Goal: Communication & Community: Answer question/provide support

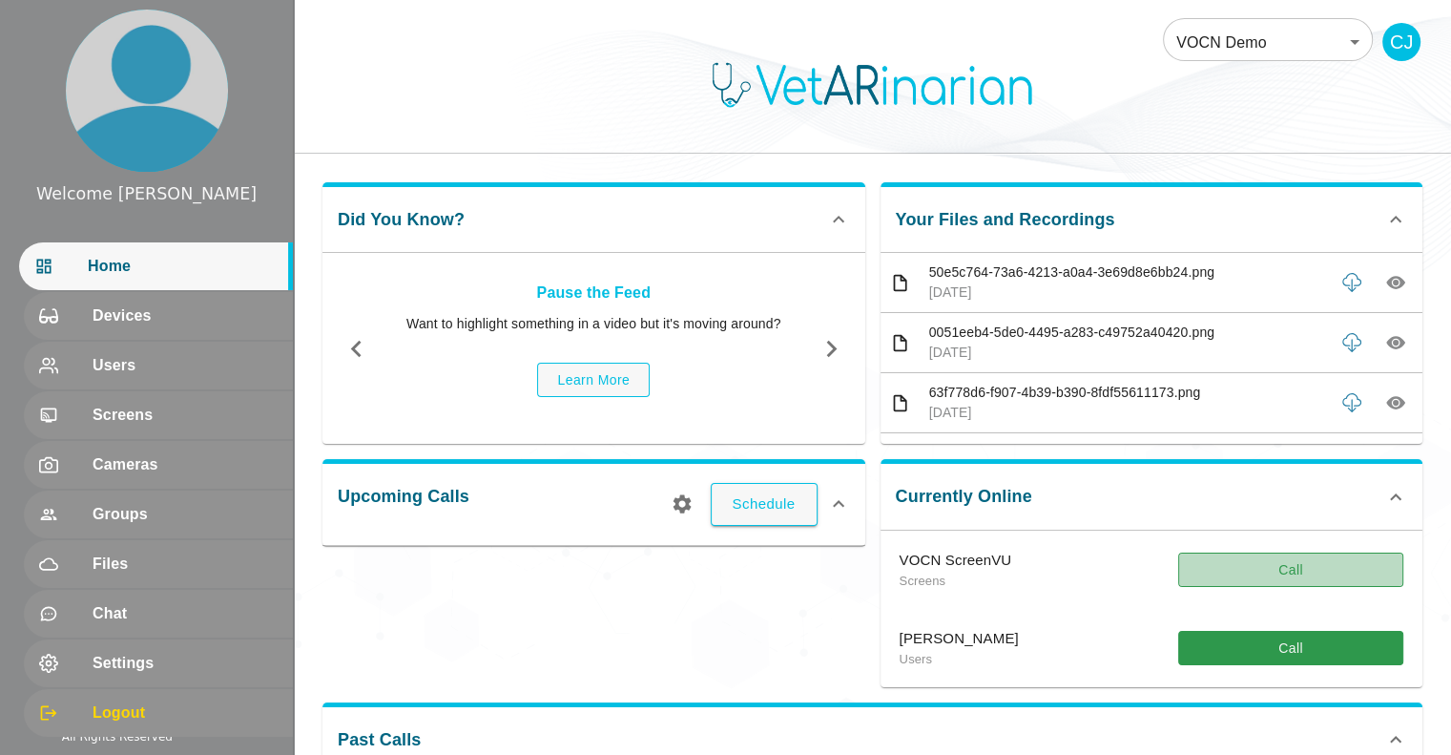
click at [1310, 563] on button "Call" at bounding box center [1291, 570] width 225 height 35
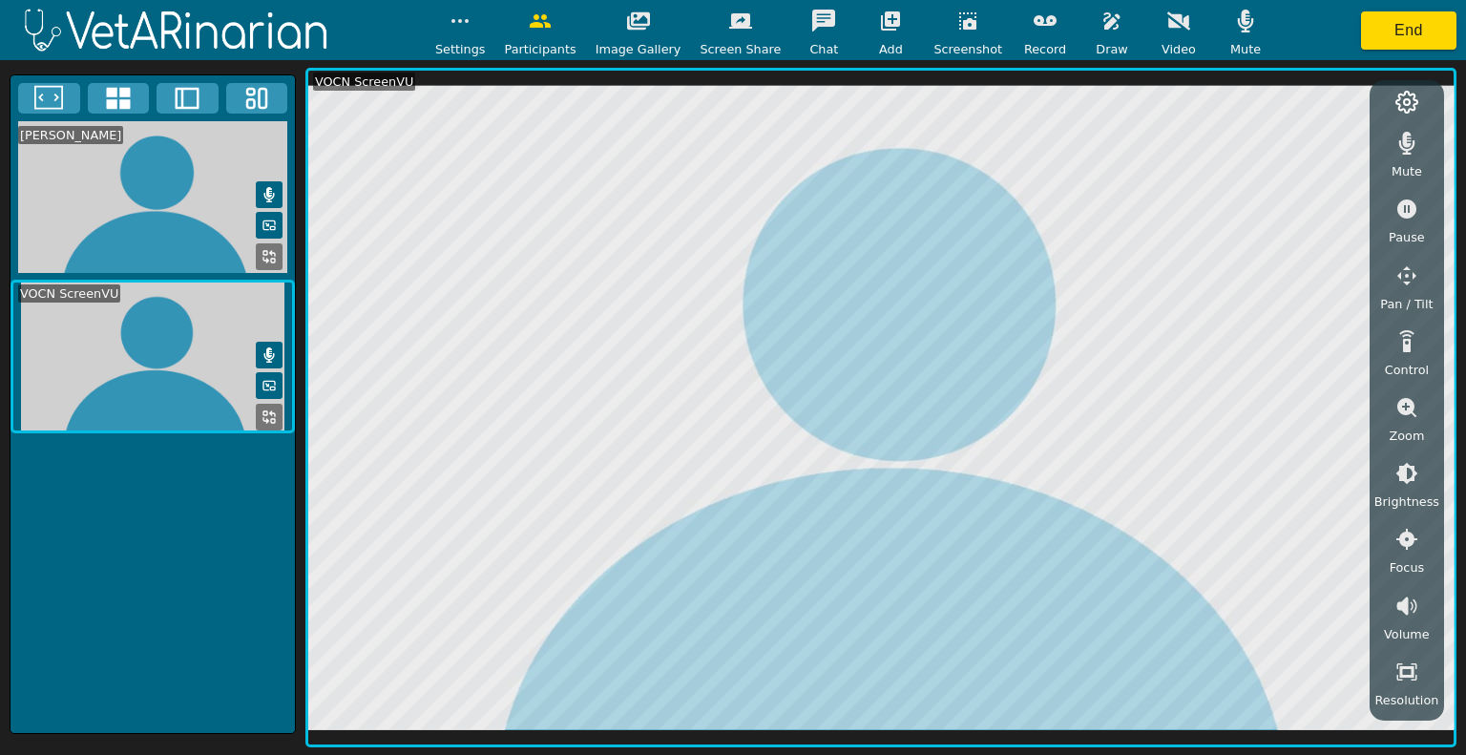
click at [217, 622] on div "[PERSON_NAME] VOCN ScreenVU" at bounding box center [153, 403] width 286 height 659
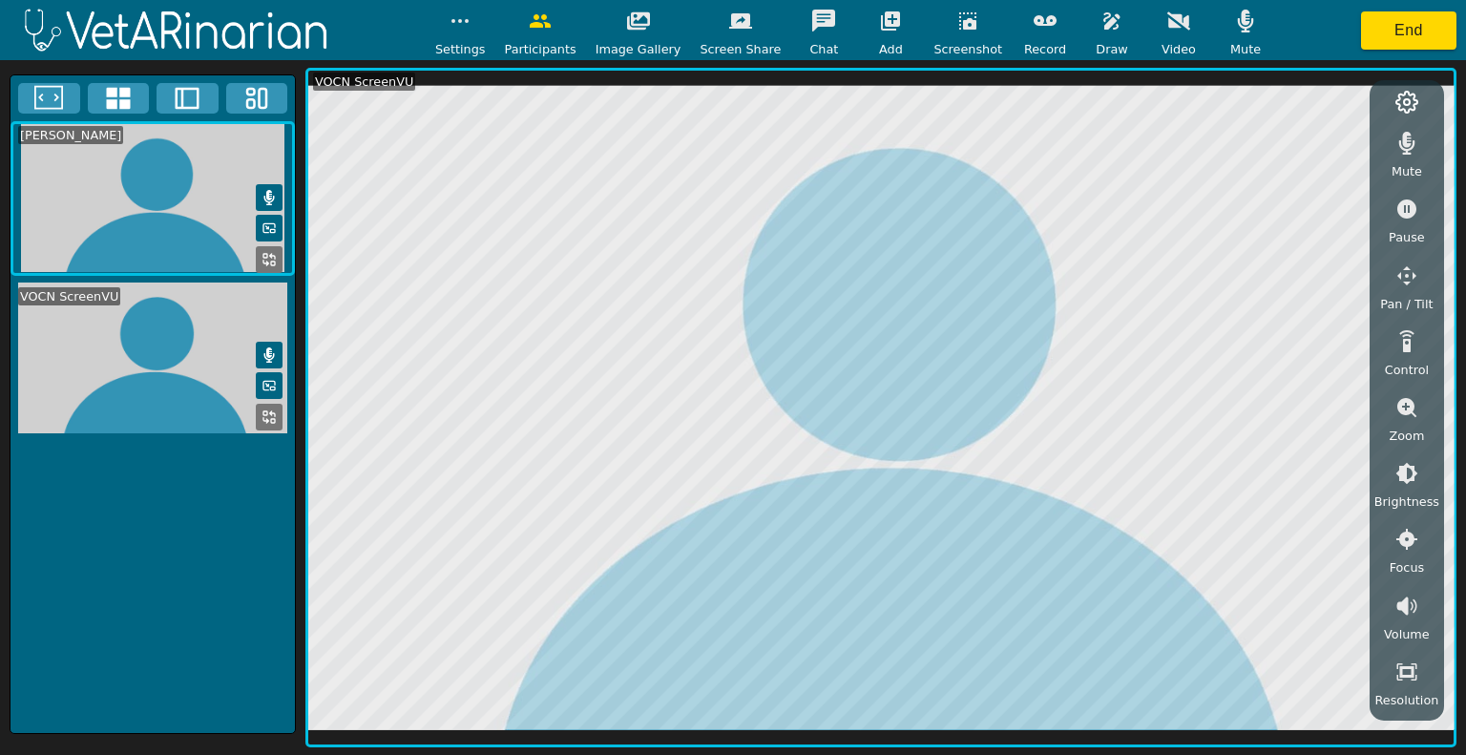
click at [1103, 19] on icon "button" at bounding box center [1111, 20] width 16 height 17
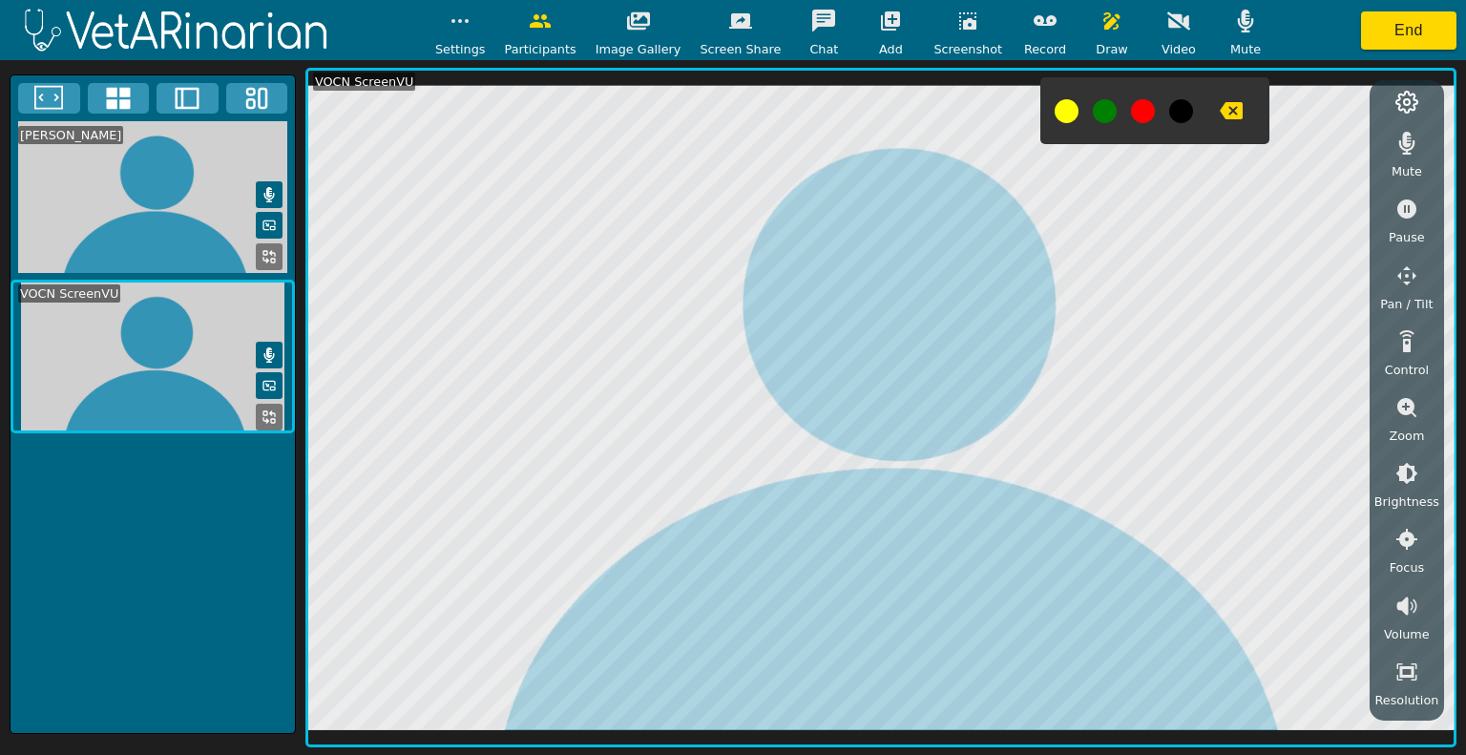
click at [1220, 111] on icon "button" at bounding box center [1231, 110] width 23 height 17
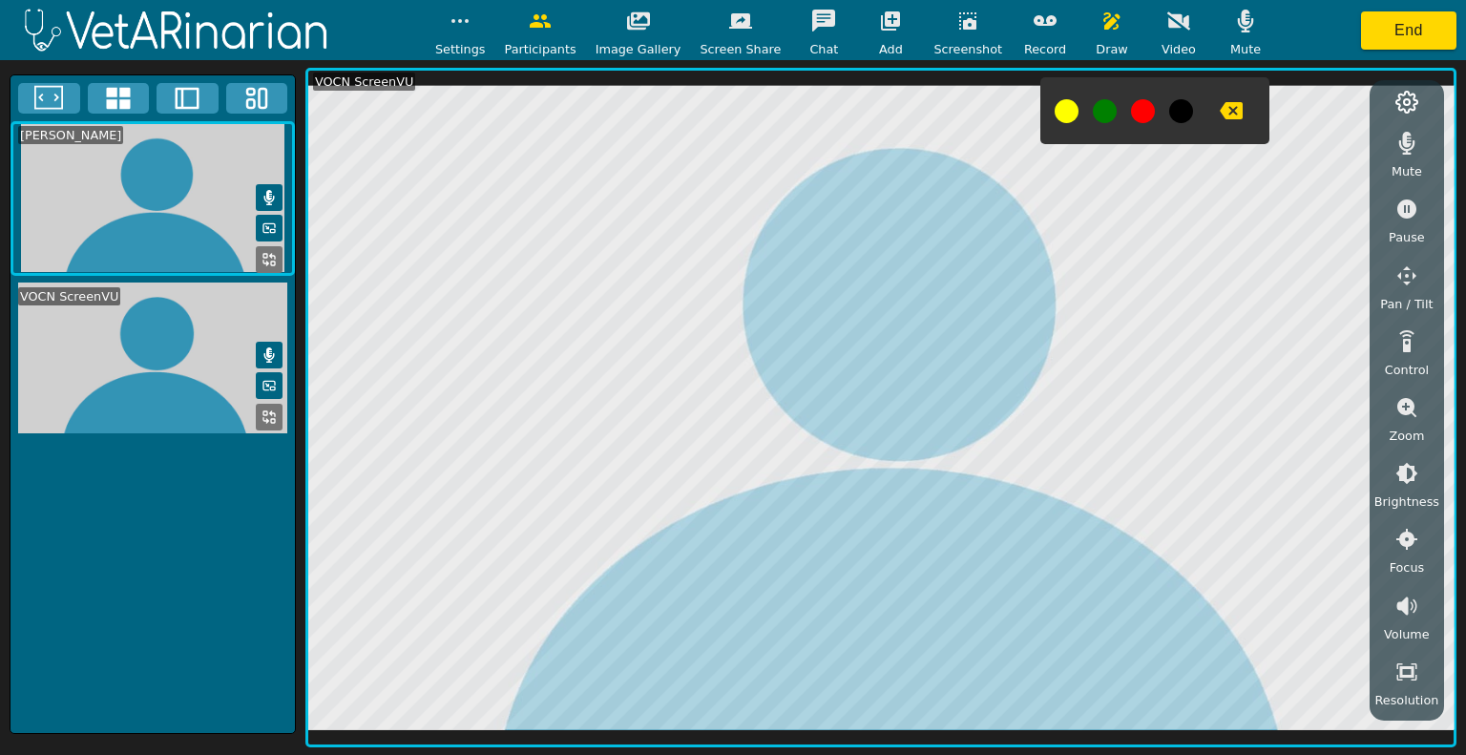
click at [969, 24] on button "button" at bounding box center [968, 21] width 48 height 38
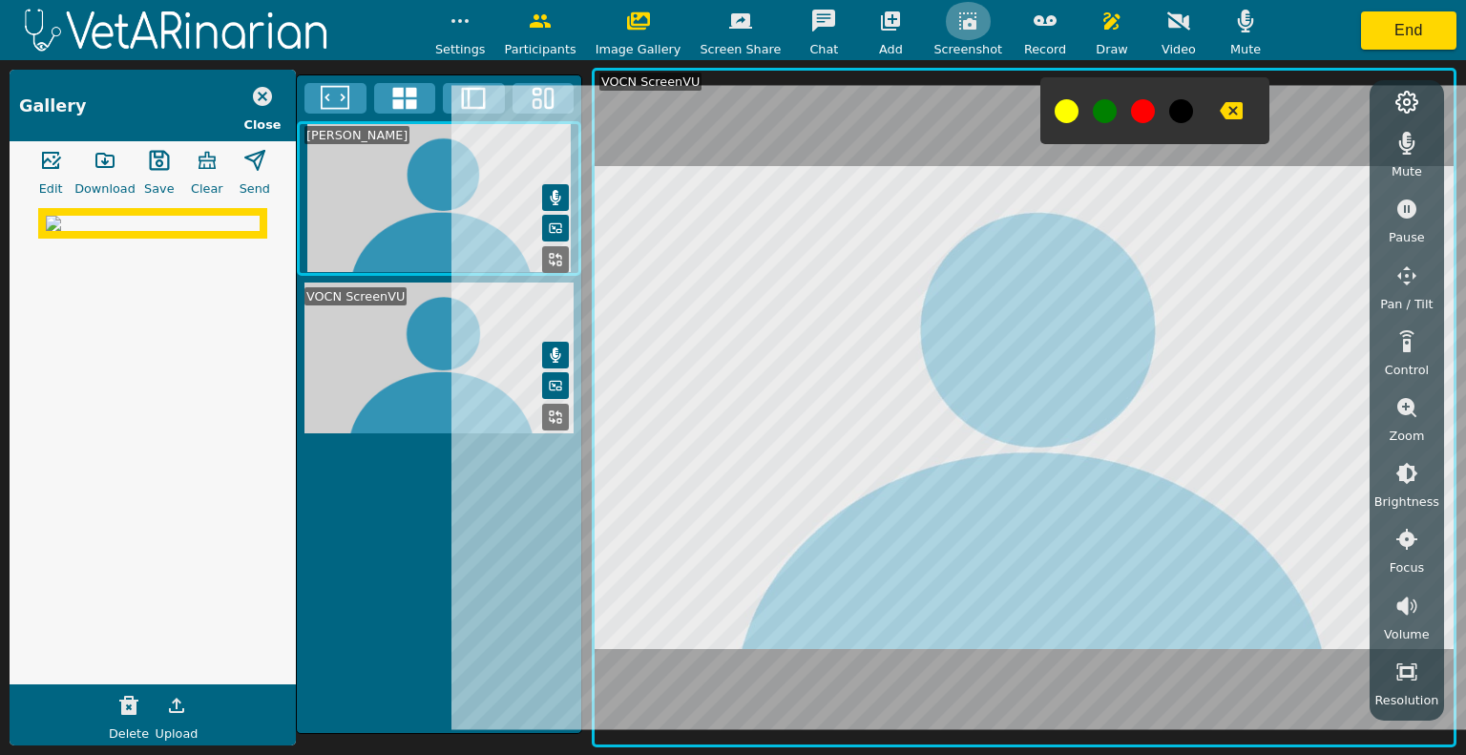
click at [959, 23] on icon "button" at bounding box center [967, 20] width 17 height 17
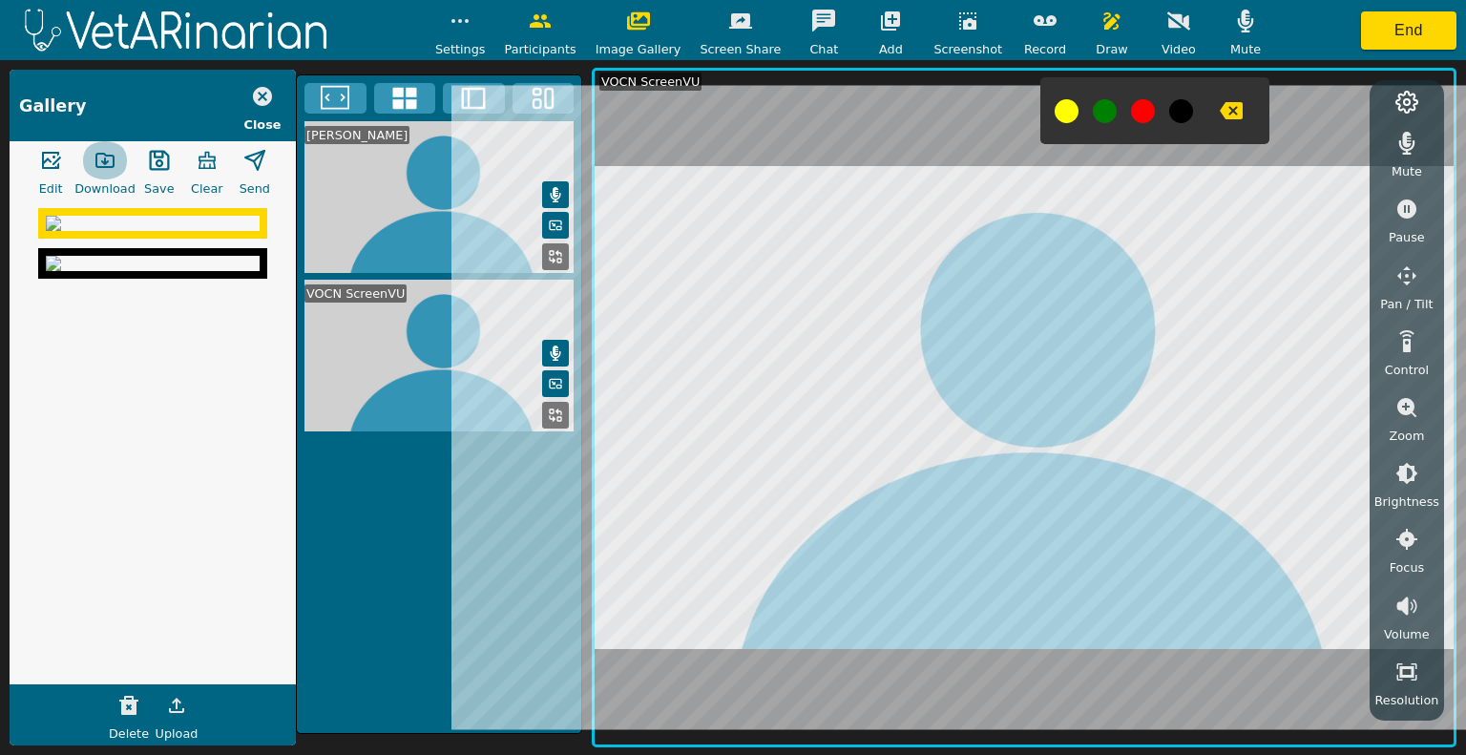
click at [112, 161] on icon "button" at bounding box center [105, 160] width 23 height 23
click at [1214, 123] on button "button" at bounding box center [1231, 111] width 48 height 38
click at [158, 271] on img at bounding box center [153, 263] width 214 height 15
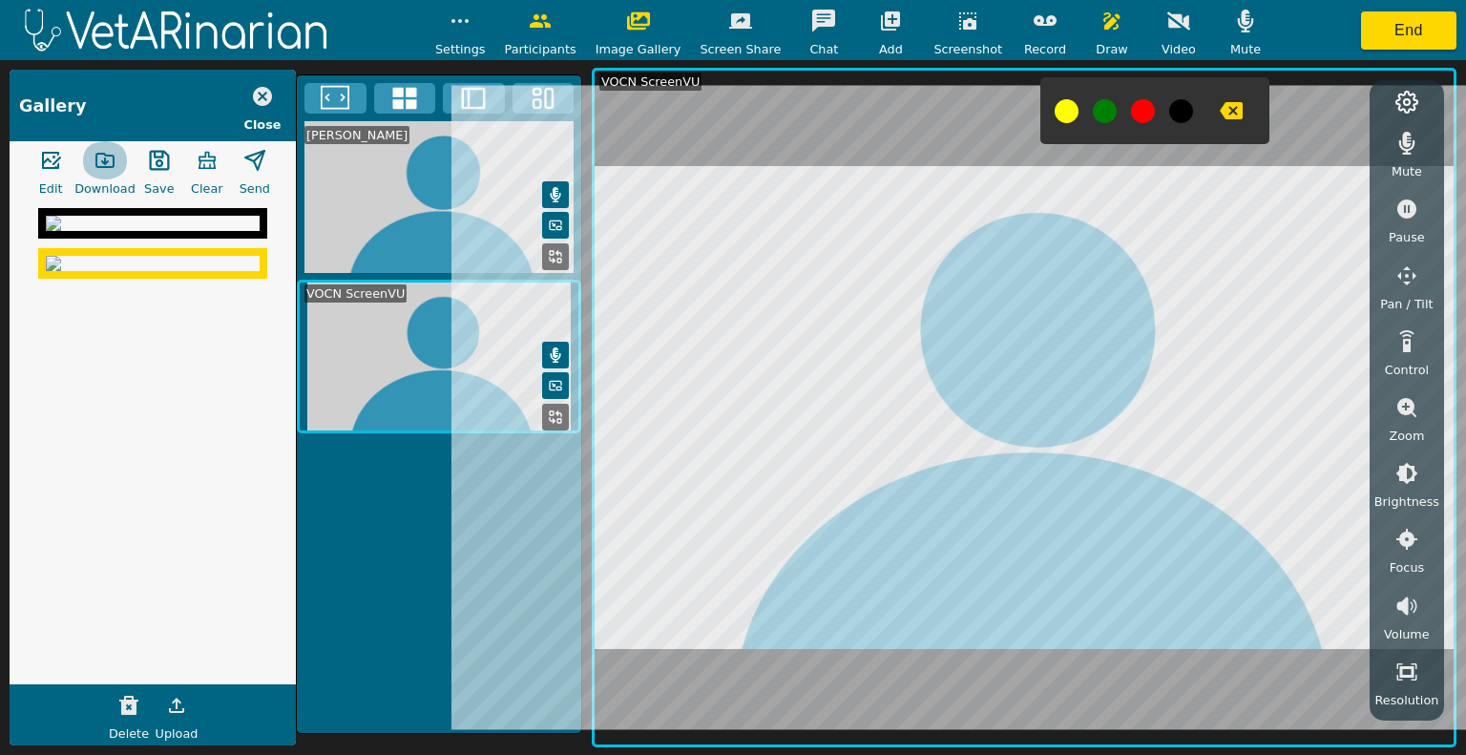
click at [114, 159] on icon "button" at bounding box center [104, 160] width 17 height 13
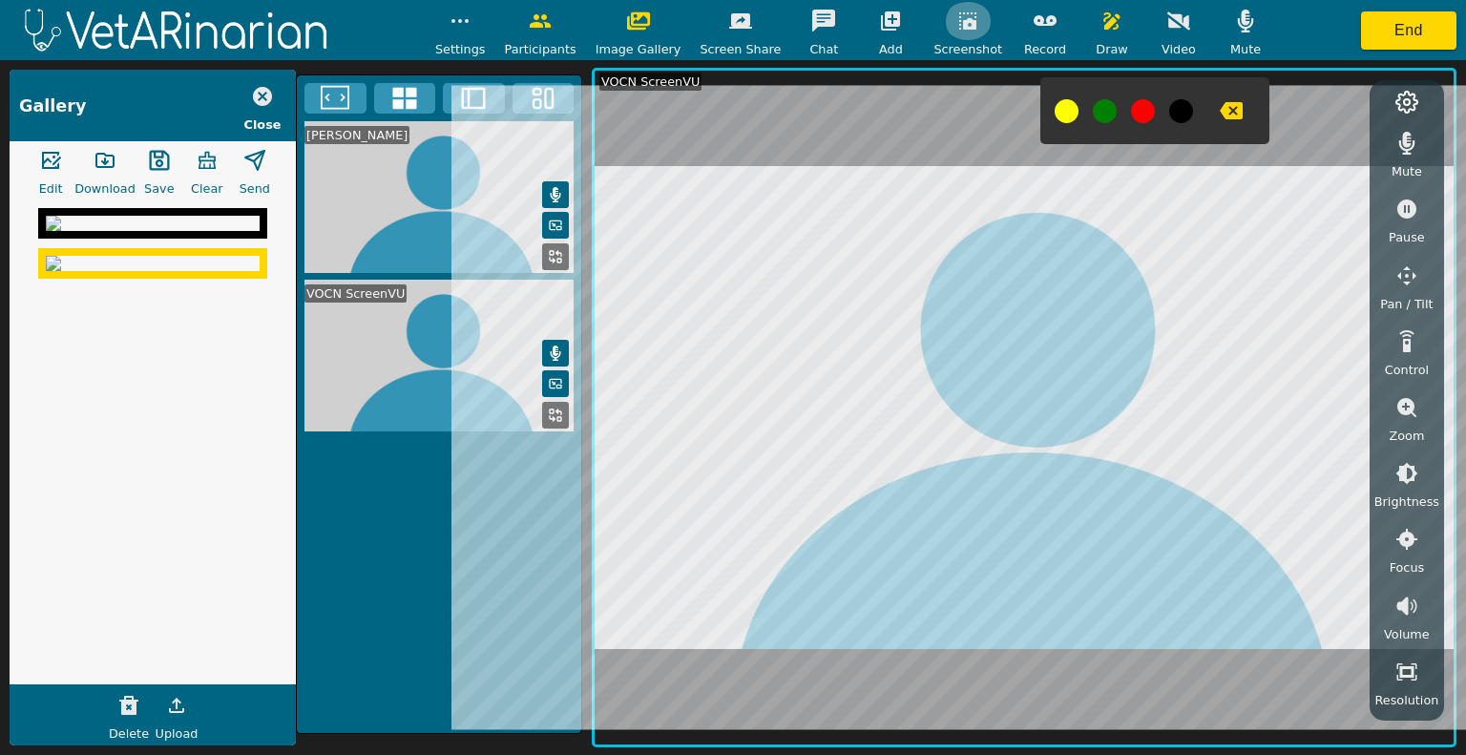
click at [956, 18] on icon "button" at bounding box center [967, 21] width 23 height 23
click at [205, 231] on img at bounding box center [153, 223] width 214 height 15
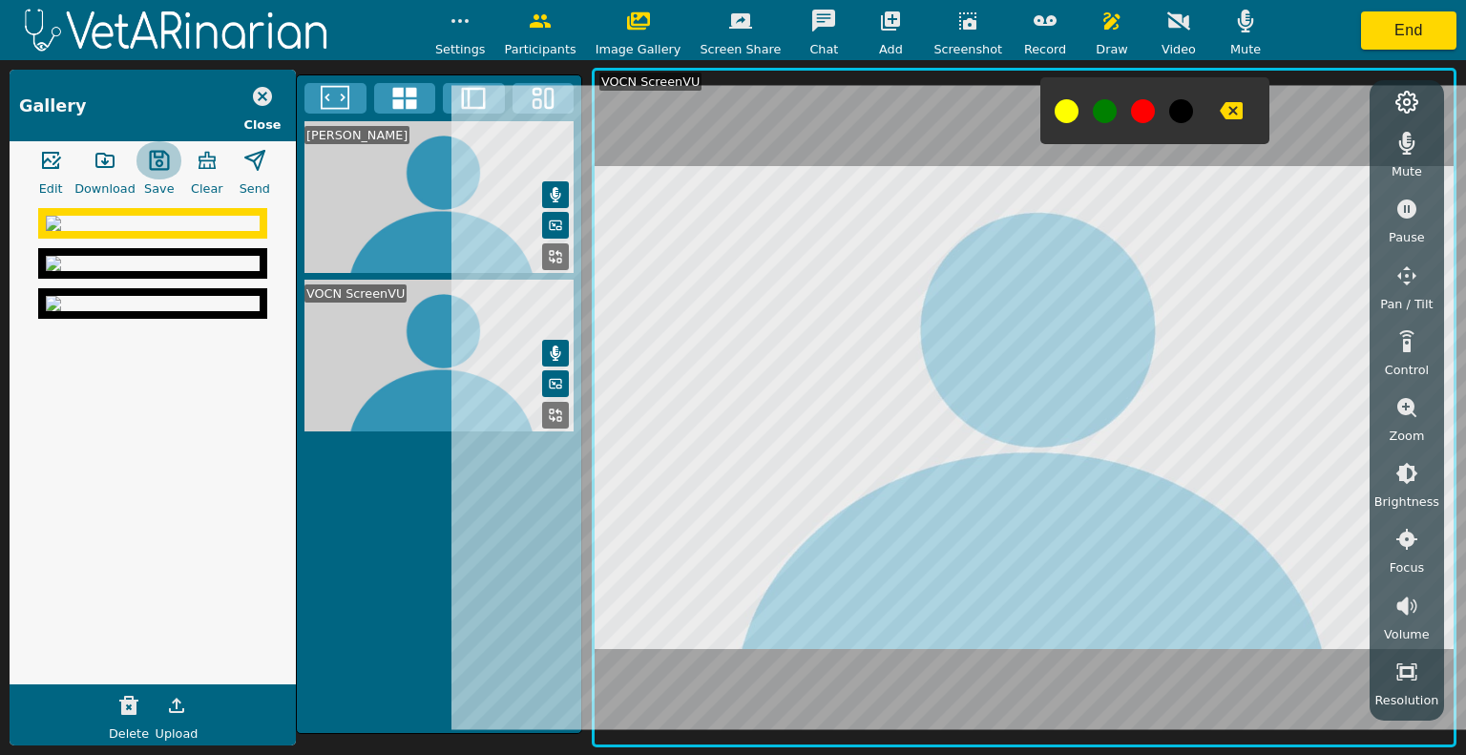
click at [150, 159] on icon "button" at bounding box center [159, 160] width 23 height 23
click at [112, 165] on icon "button" at bounding box center [105, 160] width 23 height 23
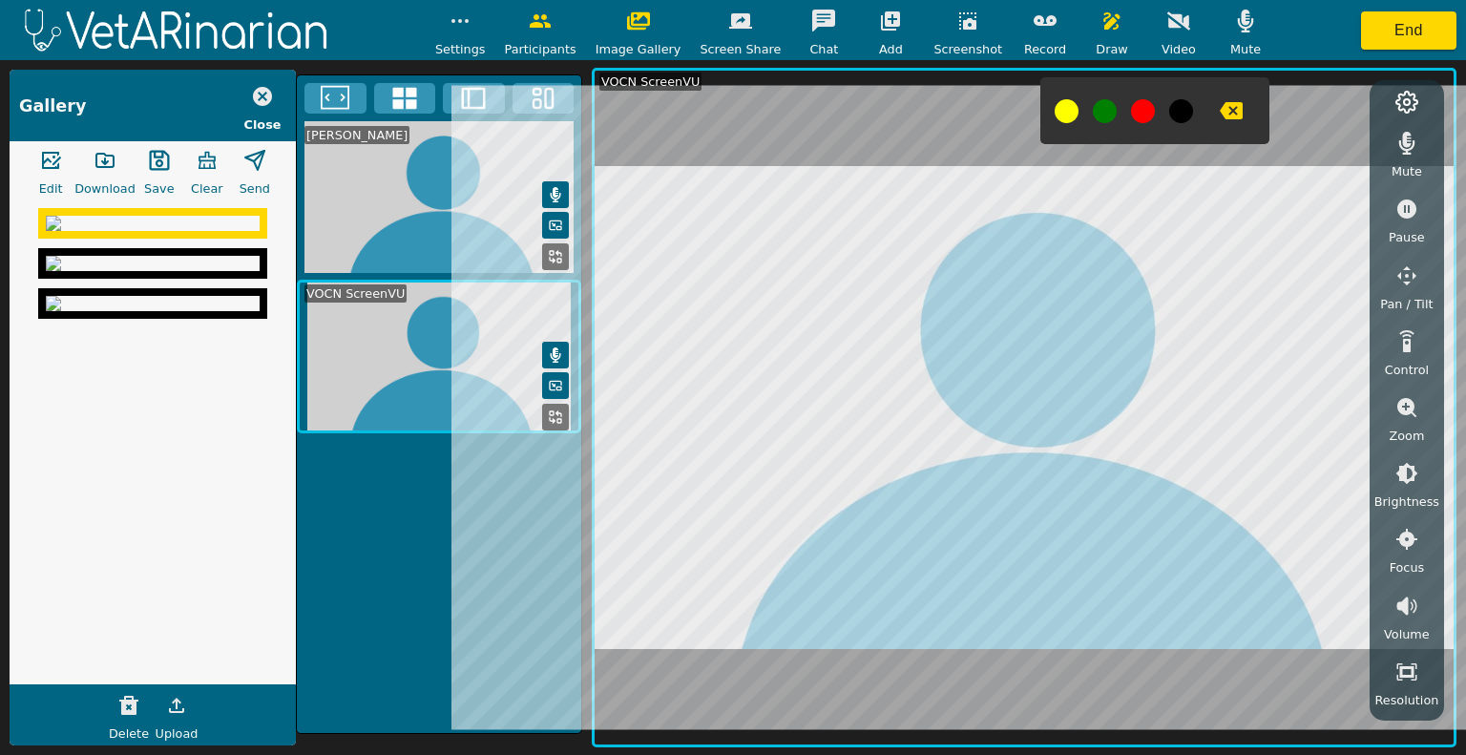
click at [122, 271] on img at bounding box center [153, 263] width 214 height 15
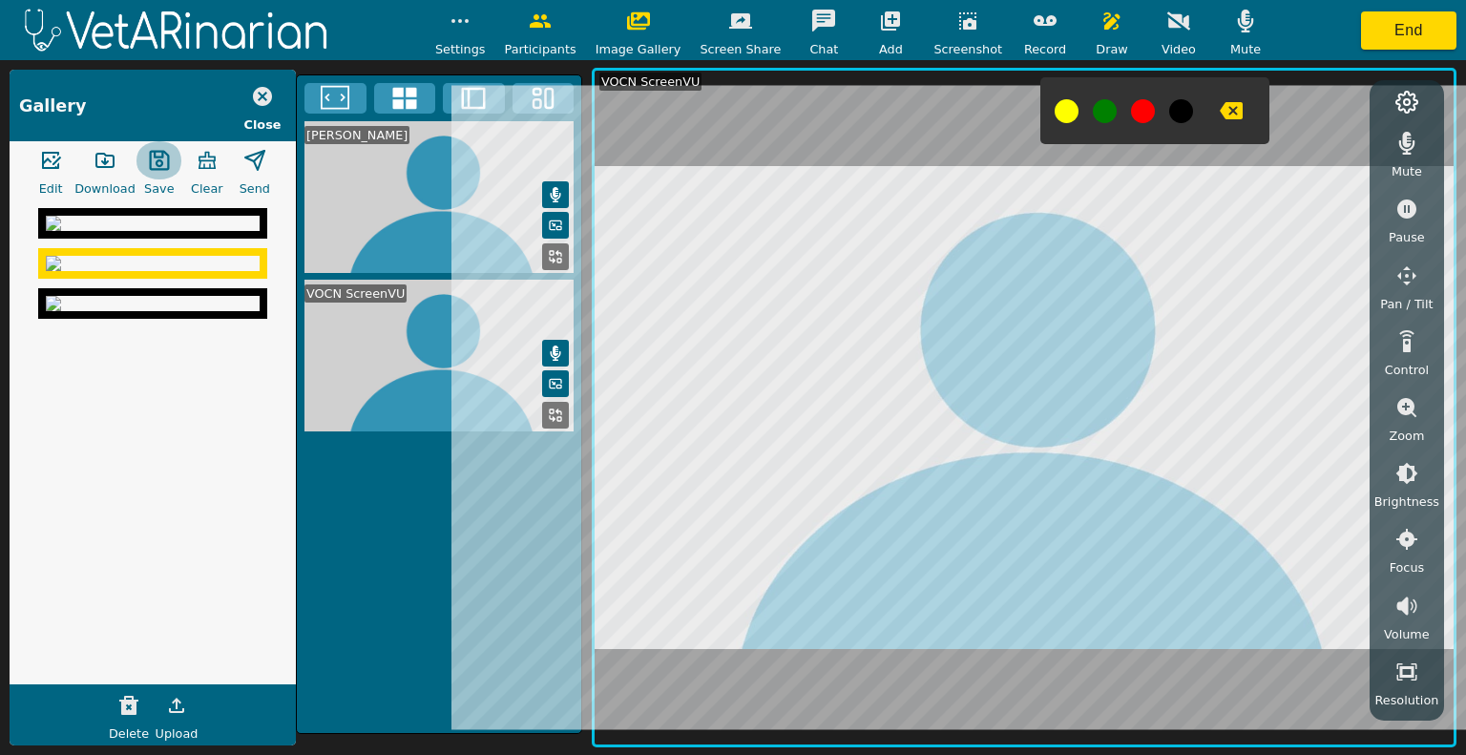
click at [154, 169] on icon "button" at bounding box center [159, 161] width 20 height 20
click at [263, 94] on icon "button" at bounding box center [262, 96] width 19 height 19
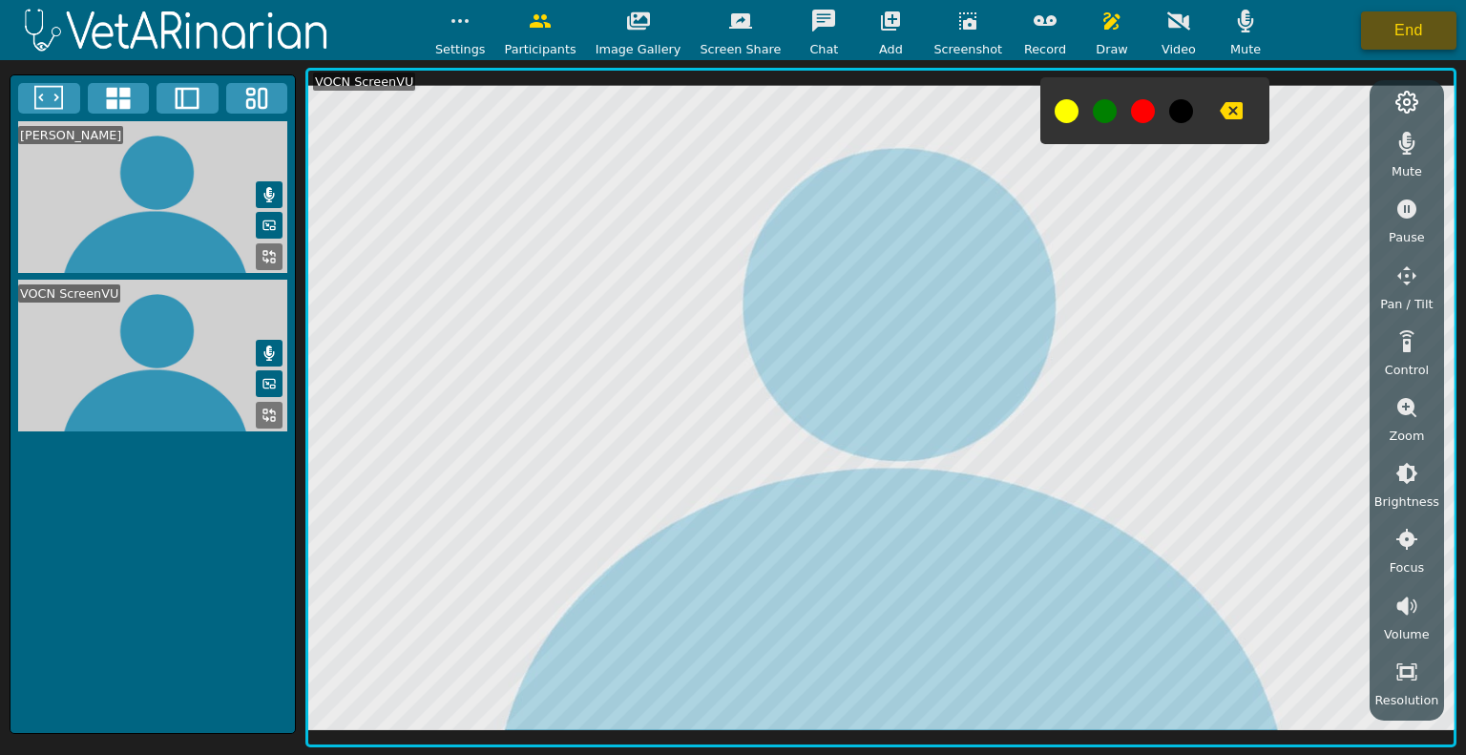
click at [1388, 42] on button "End" at bounding box center [1408, 30] width 95 height 38
